Goal: Complete application form

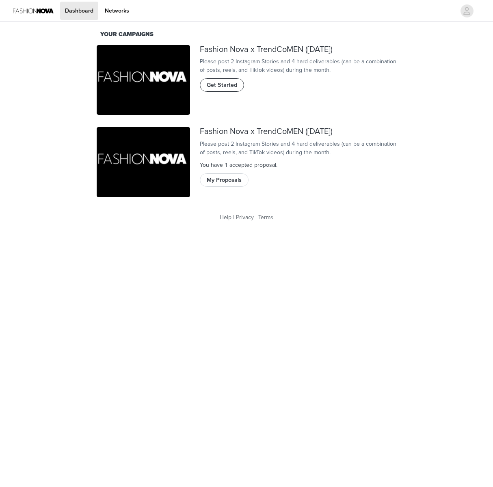
click at [237, 91] on button "Get Started" at bounding box center [222, 84] width 44 height 13
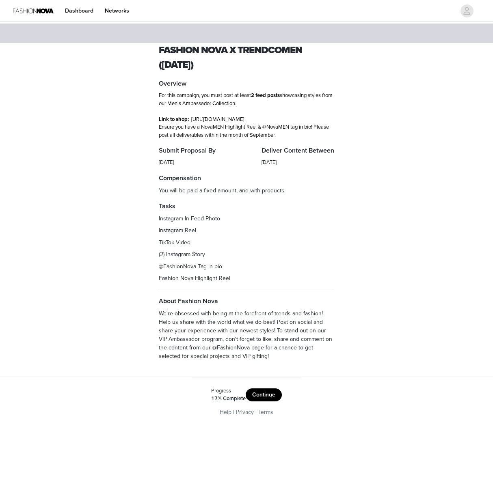
click at [273, 399] on button "Continue" at bounding box center [264, 395] width 36 height 13
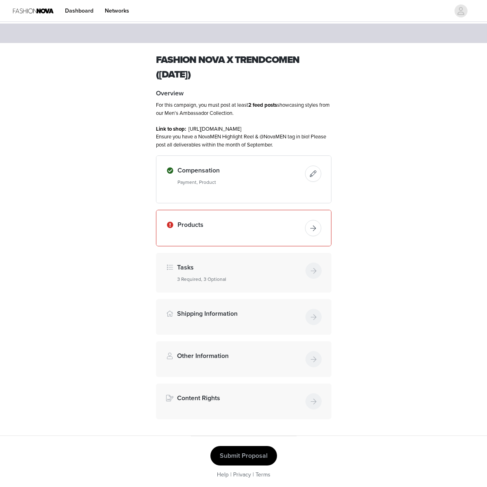
click at [317, 236] on button "button" at bounding box center [313, 228] width 16 height 16
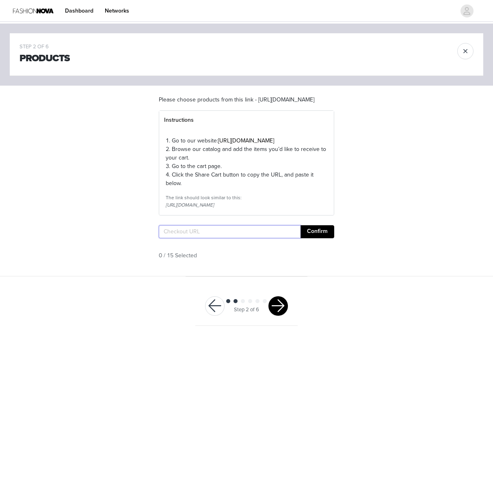
click at [238, 238] on input "text" at bounding box center [230, 231] width 142 height 13
paste input "[URL][DOMAIN_NAME]"
type input "[URL][DOMAIN_NAME]"
click at [324, 238] on button "Confirm" at bounding box center [318, 231] width 34 height 13
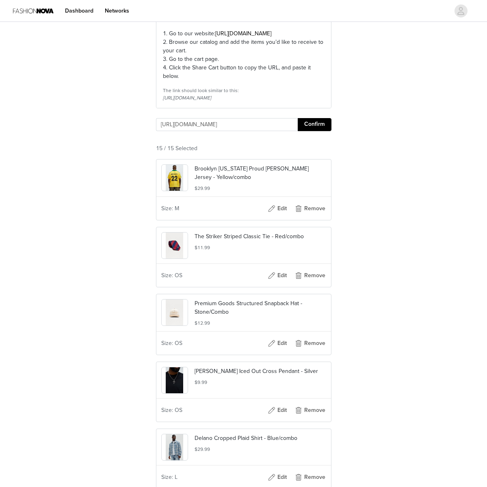
scroll to position [19, 0]
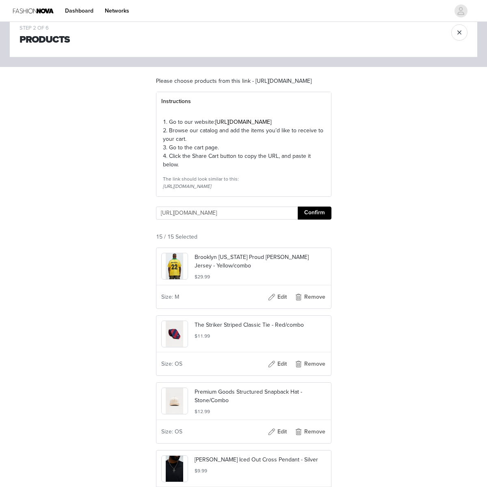
click at [322, 220] on button "Confirm" at bounding box center [315, 213] width 34 height 13
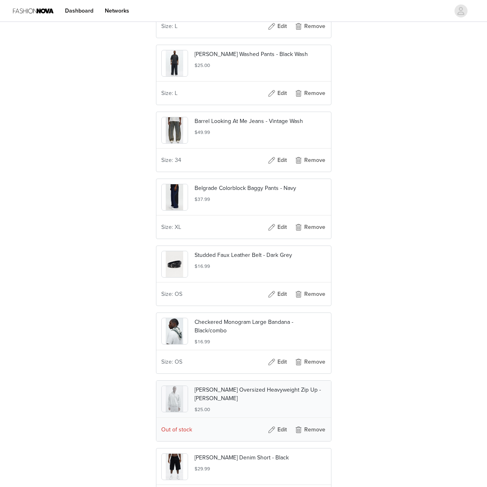
scroll to position [706, 0]
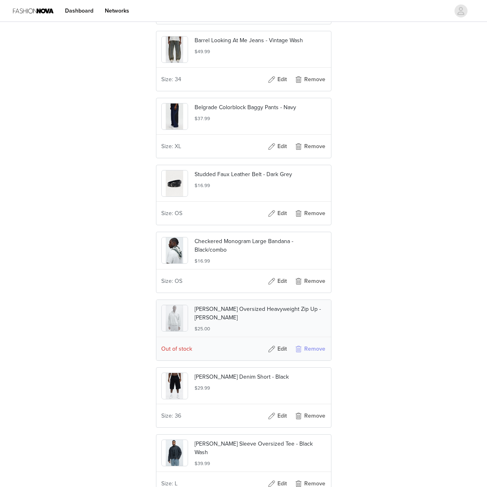
click at [316, 356] on button "Remove" at bounding box center [310, 349] width 32 height 13
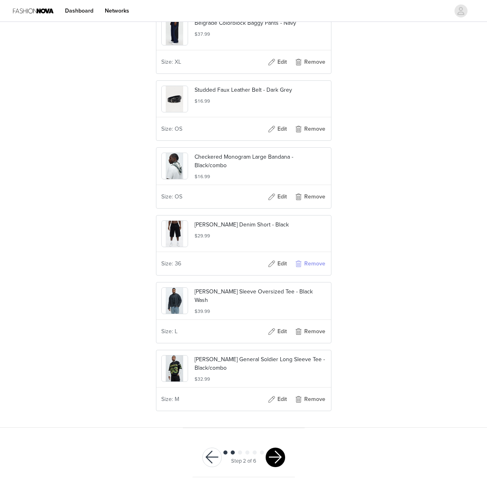
scroll to position [814, 0]
click at [279, 455] on button "button" at bounding box center [275, 457] width 19 height 19
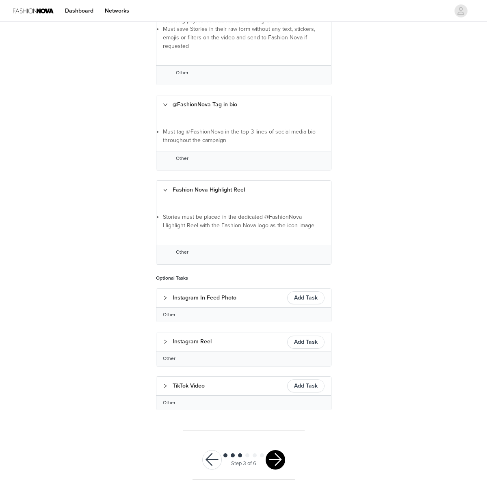
scroll to position [323, 0]
click at [285, 457] on div "Step 3 of 6" at bounding box center [244, 459] width 102 height 39
click at [285, 457] on button "button" at bounding box center [275, 459] width 19 height 19
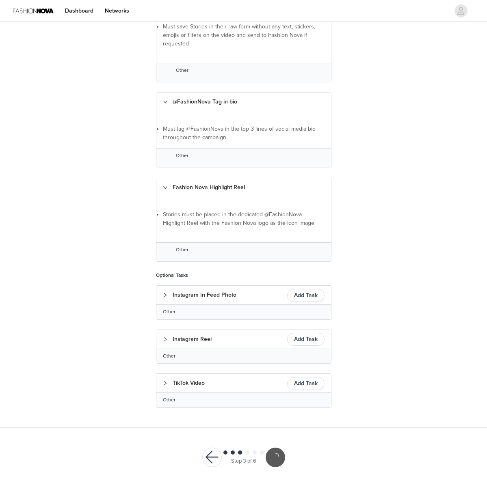
scroll to position [293, 0]
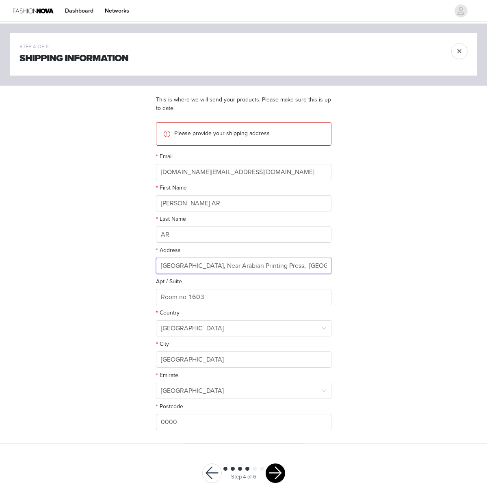
click at [236, 267] on input "[GEOGRAPHIC_DATA], Near Arabian Printing Press, [GEOGRAPHIC_DATA], [GEOGRAPHIC_…" at bounding box center [243, 266] width 175 height 16
paste input "quasar al ainy pharmacy building , [GEOGRAPHIC_DATA],"
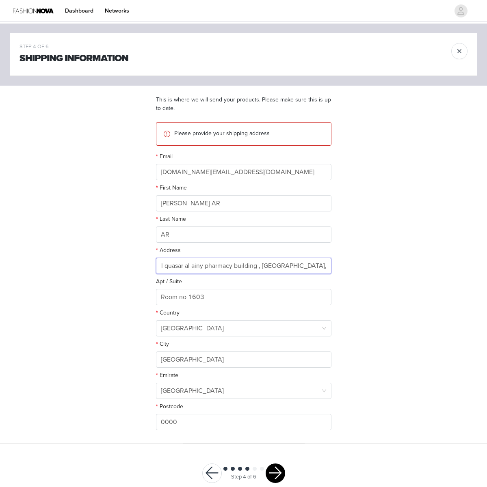
type input "Al quasar al ainy pharmacy building , [GEOGRAPHIC_DATA],"
click at [276, 467] on button "button" at bounding box center [275, 473] width 19 height 19
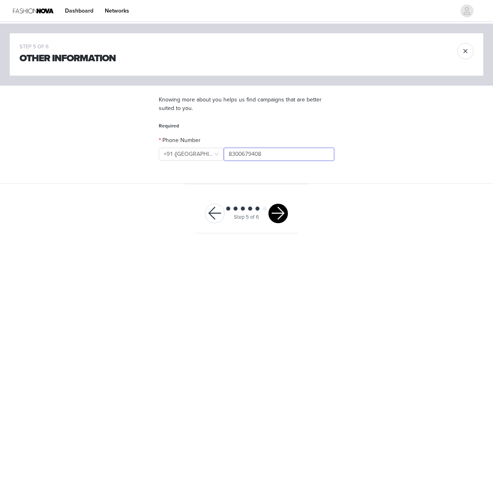
click at [270, 154] on input "8300679408" at bounding box center [279, 154] width 110 height 13
paste input "05448790304"
type input "05448790304"
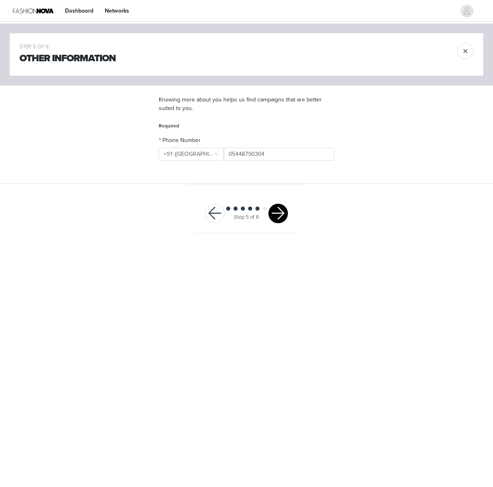
click at [350, 202] on div "STEP 5 OF 6 Other Information Knowing more about you helps us find campaigns th…" at bounding box center [246, 134] width 493 height 220
click at [281, 215] on button "button" at bounding box center [277, 213] width 19 height 19
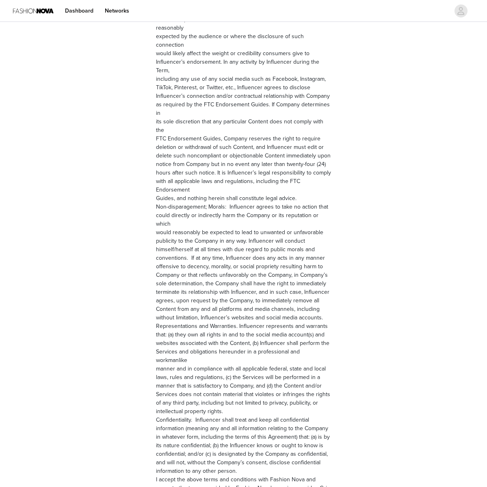
scroll to position [951, 0]
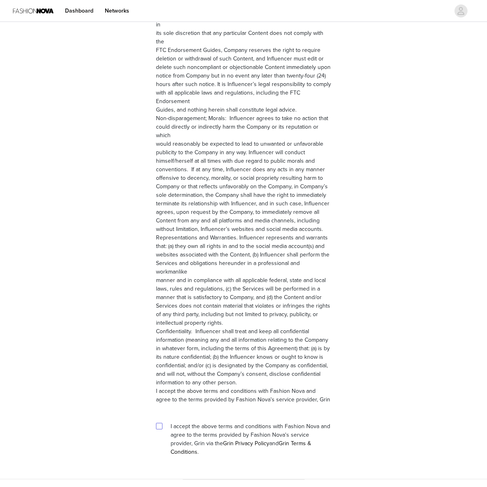
click at [161, 423] on span at bounding box center [159, 426] width 6 height 6
click at [161, 423] on input "checkbox" at bounding box center [159, 426] width 6 height 6
checkbox input "true"
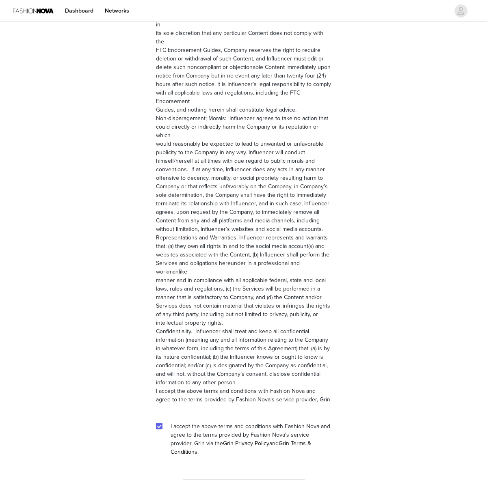
scroll to position [921, 0]
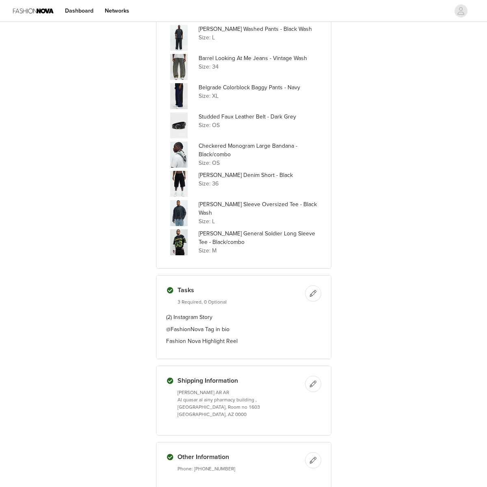
scroll to position [527, 0]
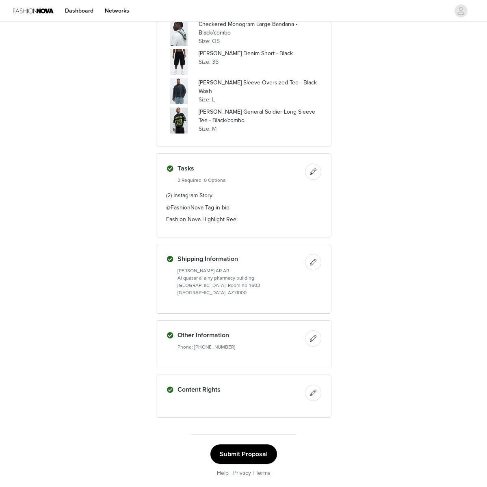
click at [251, 453] on button "Submit Proposal" at bounding box center [243, 454] width 67 height 19
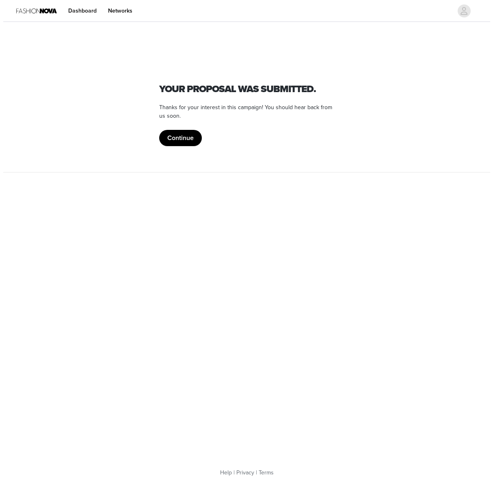
scroll to position [0, 0]
click at [193, 140] on button "Continue" at bounding box center [180, 138] width 43 height 16
